Goal: Task Accomplishment & Management: Complete application form

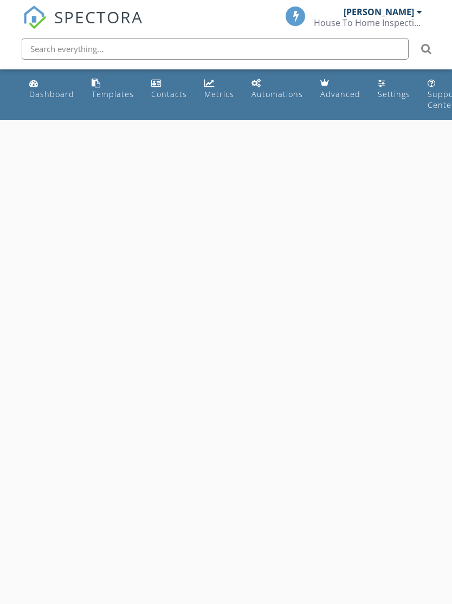
select select "7"
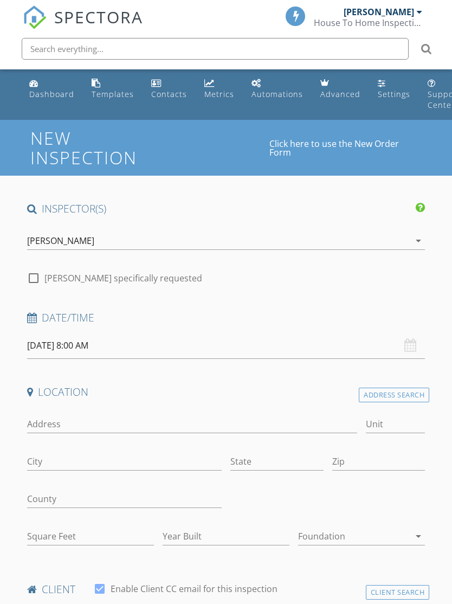
click at [244, 342] on input "[DATE] 8:00 AM" at bounding box center [226, 345] width 399 height 27
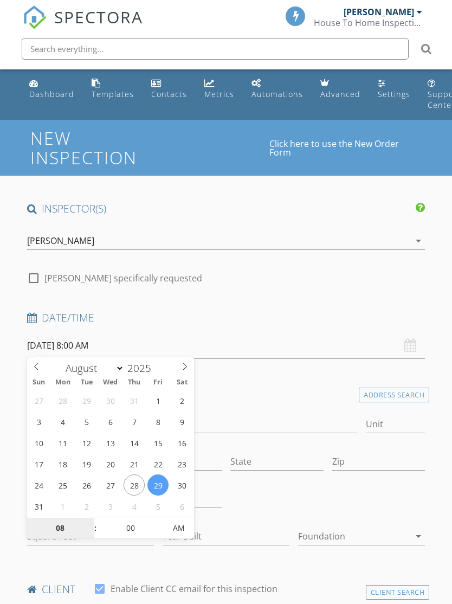
type input "[DATE] 8:00 AM"
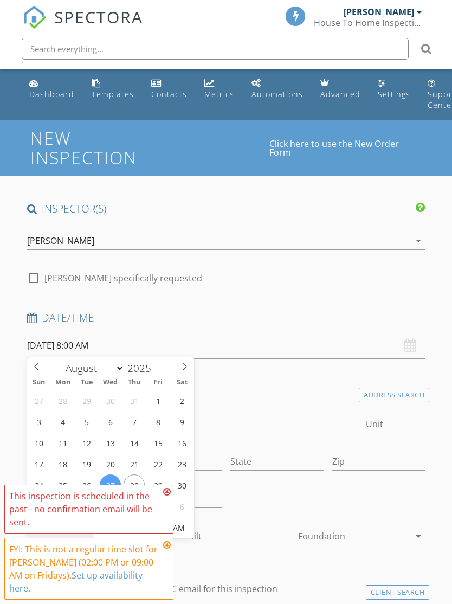
type input "1"
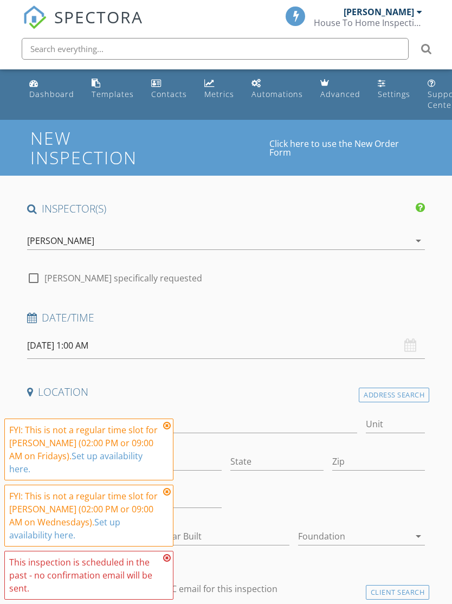
click at [245, 344] on input "[DATE] 1:00 AM" at bounding box center [226, 345] width 399 height 27
click at [185, 528] on span "AM" at bounding box center [179, 528] width 30 height 22
type input "[DATE] 1:00 PM"
click at [164, 430] on icon at bounding box center [167, 425] width 8 height 9
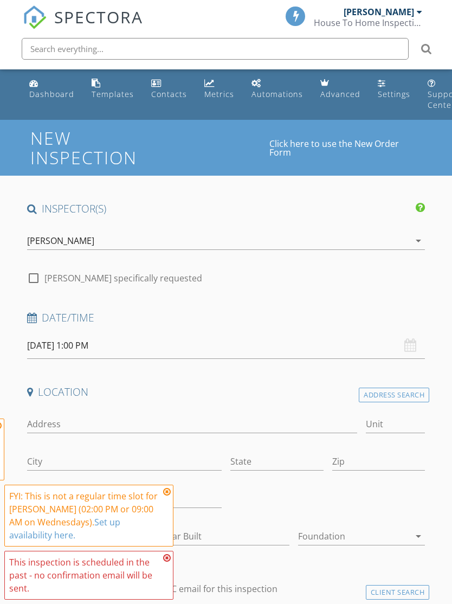
click at [166, 493] on icon at bounding box center [167, 492] width 8 height 9
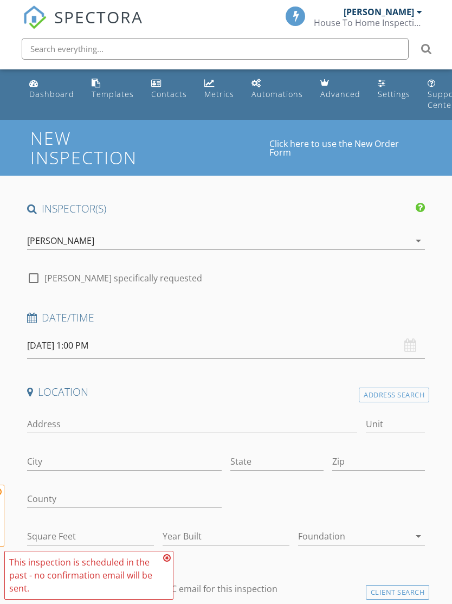
click at [164, 557] on icon at bounding box center [167, 558] width 8 height 9
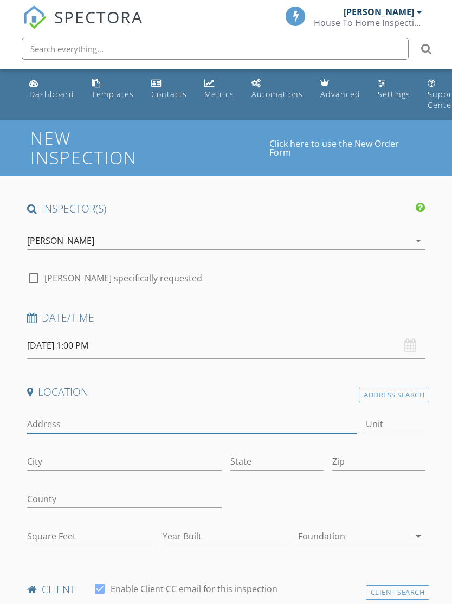
click at [180, 419] on input "Address" at bounding box center [192, 424] width 330 height 18
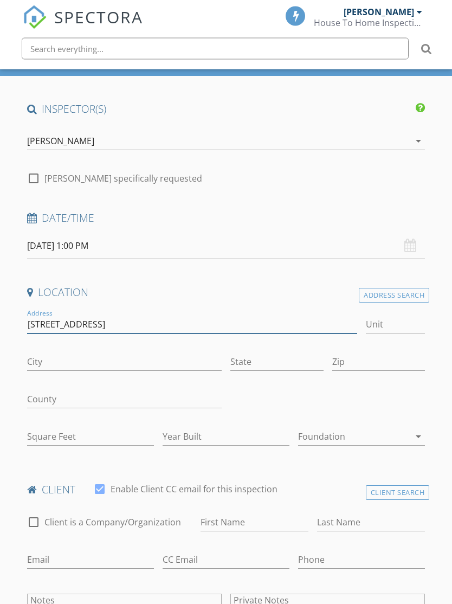
scroll to position [100, 0]
type input "[STREET_ADDRESS]"
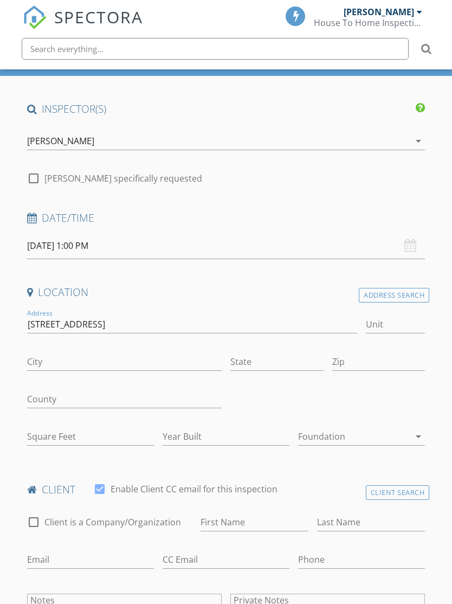
click at [387, 291] on div "Address Search" at bounding box center [394, 295] width 71 height 15
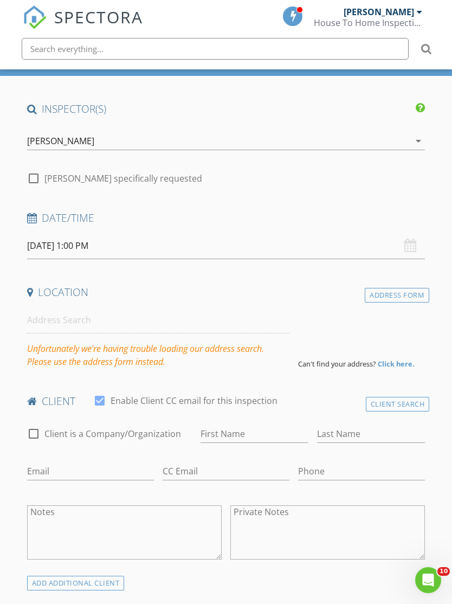
scroll to position [0, 0]
click at [408, 290] on div "Address Form" at bounding box center [397, 295] width 65 height 15
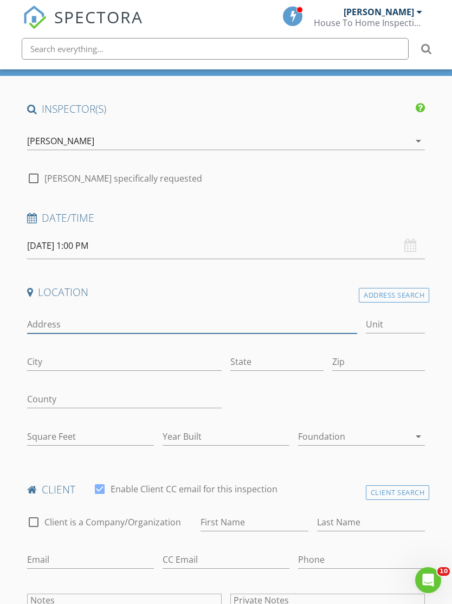
click at [233, 316] on input "Address" at bounding box center [192, 325] width 330 height 18
type input "2"
